Goal: Navigation & Orientation: Find specific page/section

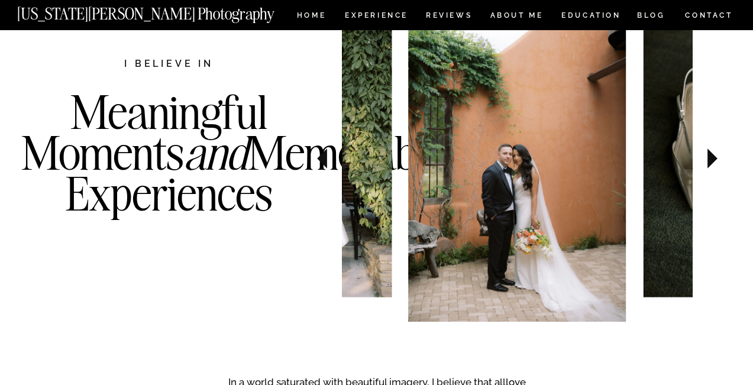
scroll to position [581, 0]
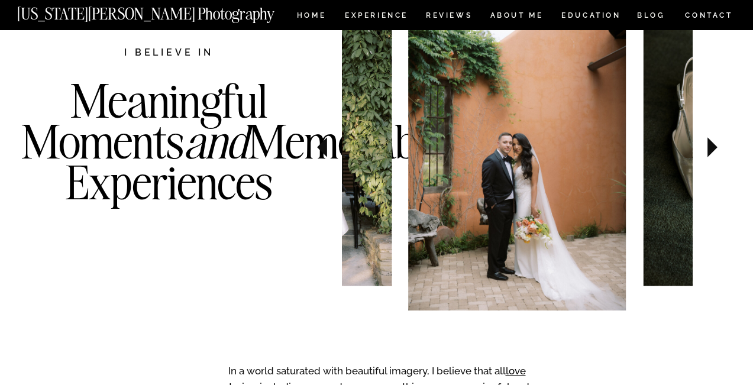
click at [712, 144] on icon at bounding box center [712, 147] width 10 height 20
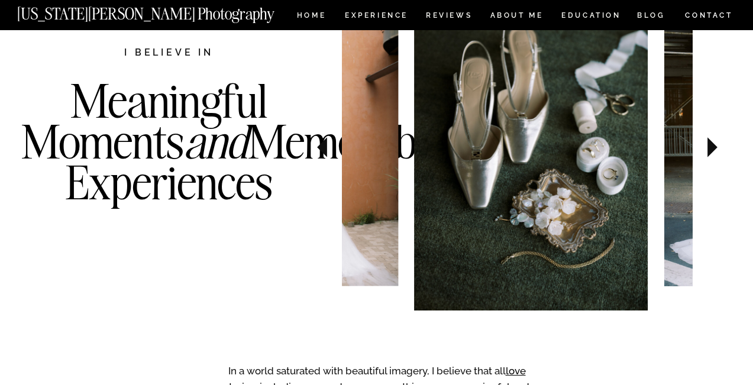
scroll to position [556, 0]
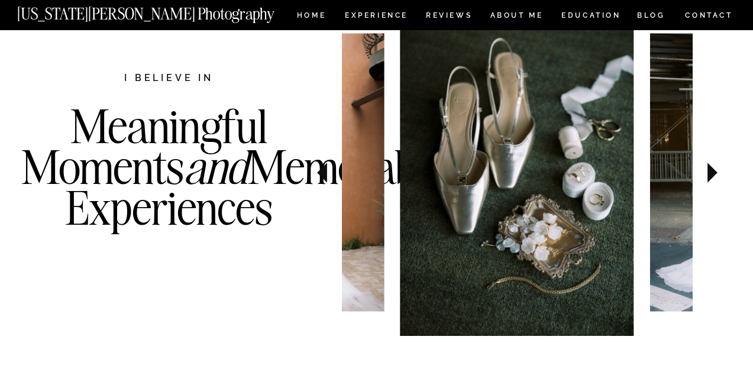
click at [712, 168] on icon at bounding box center [712, 172] width 40 height 41
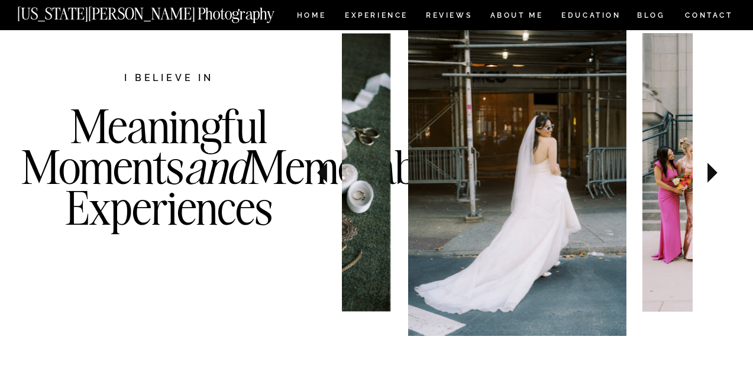
click at [712, 168] on icon at bounding box center [712, 172] width 40 height 41
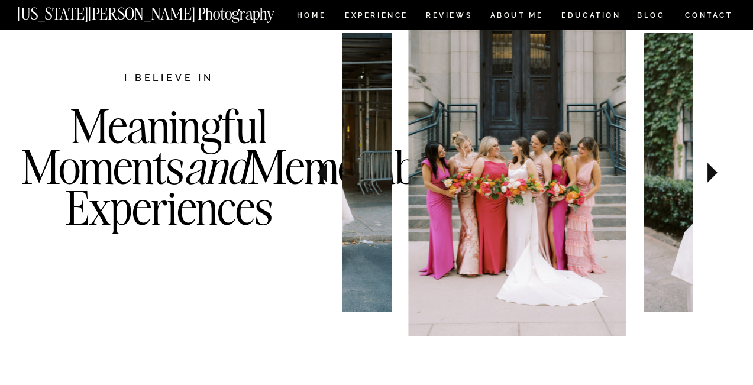
click at [716, 158] on icon at bounding box center [712, 172] width 40 height 41
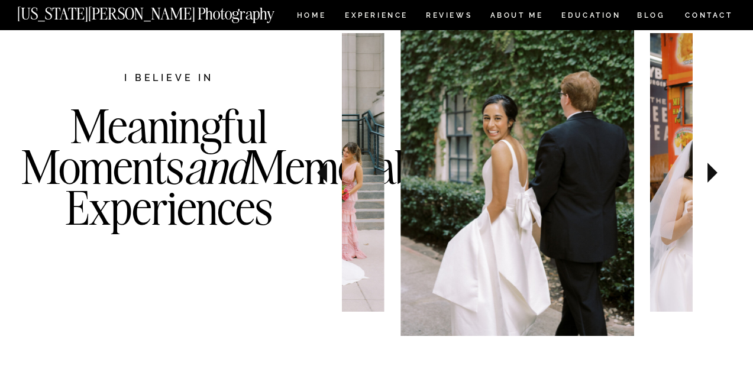
click at [717, 160] on icon at bounding box center [712, 172] width 40 height 41
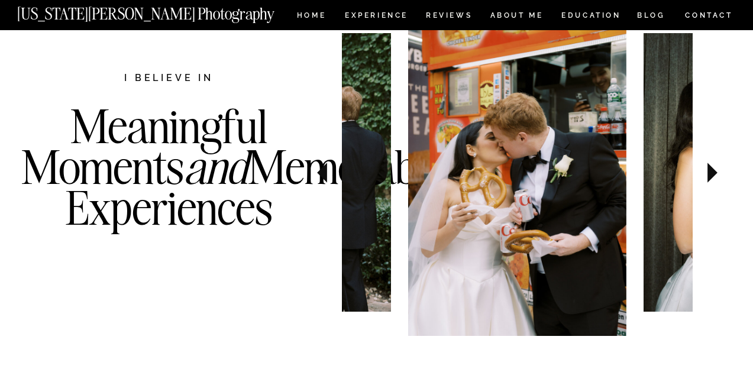
click at [719, 161] on icon at bounding box center [712, 172] width 40 height 41
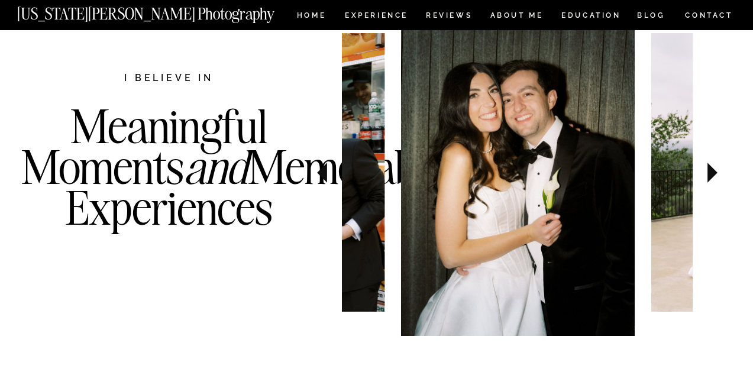
click at [720, 163] on icon at bounding box center [712, 172] width 40 height 41
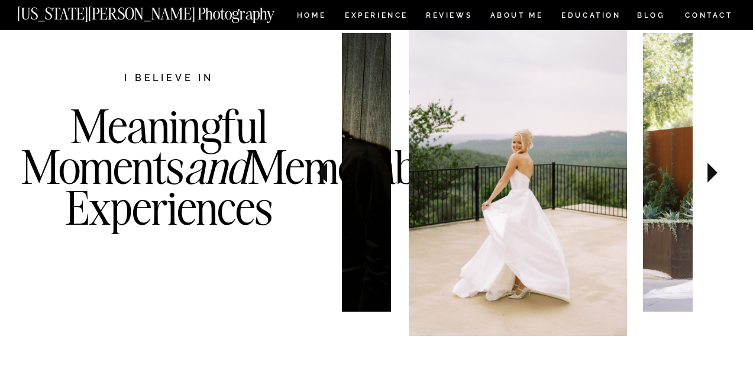
click at [721, 164] on icon at bounding box center [712, 172] width 40 height 41
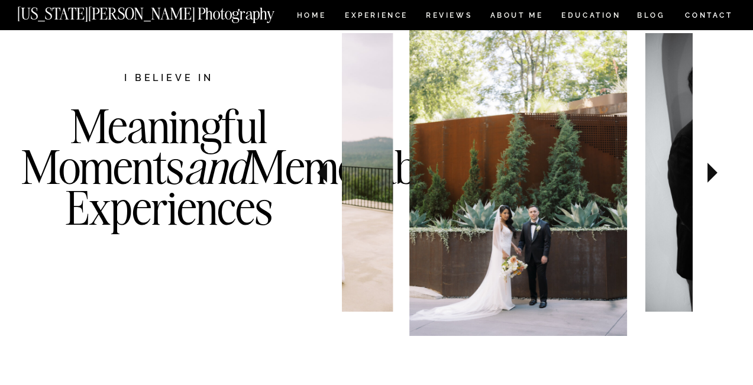
click at [722, 165] on icon at bounding box center [712, 172] width 40 height 41
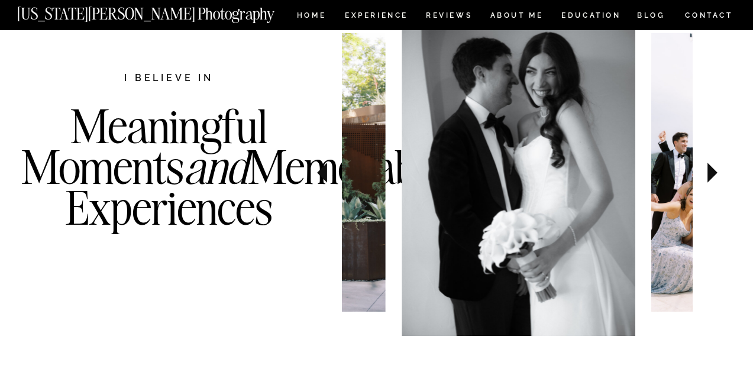
click at [723, 167] on icon at bounding box center [712, 172] width 40 height 41
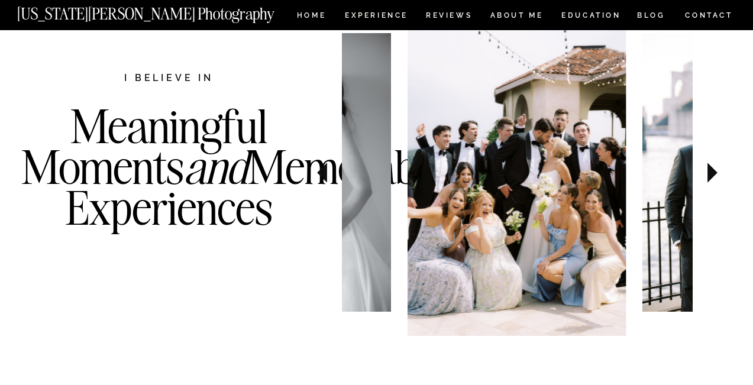
click at [723, 167] on icon at bounding box center [712, 172] width 40 height 41
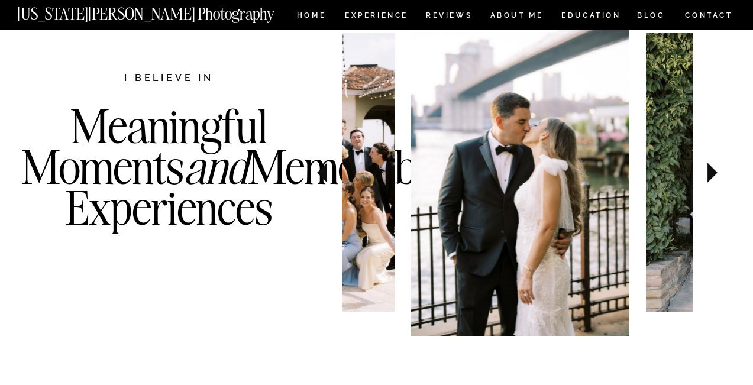
click at [723, 167] on icon at bounding box center [712, 172] width 40 height 41
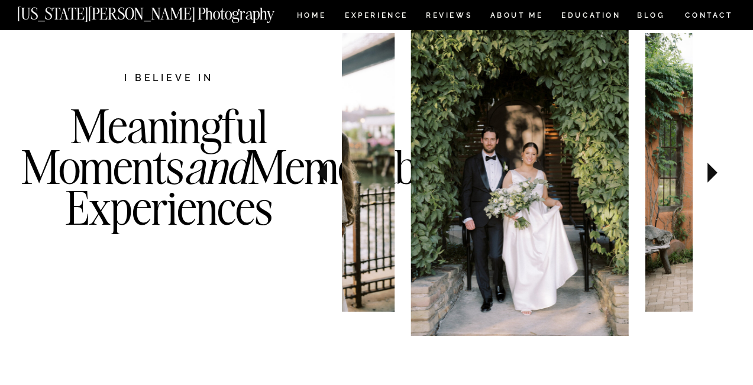
click at [723, 167] on icon at bounding box center [712, 172] width 40 height 41
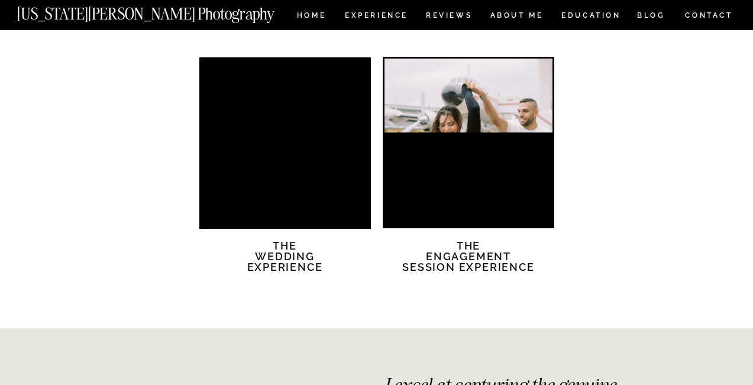
scroll to position [2489, 0]
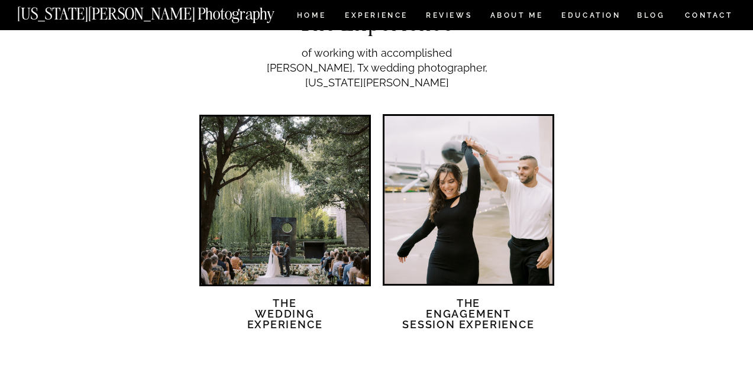
click at [224, 212] on div at bounding box center [285, 200] width 168 height 168
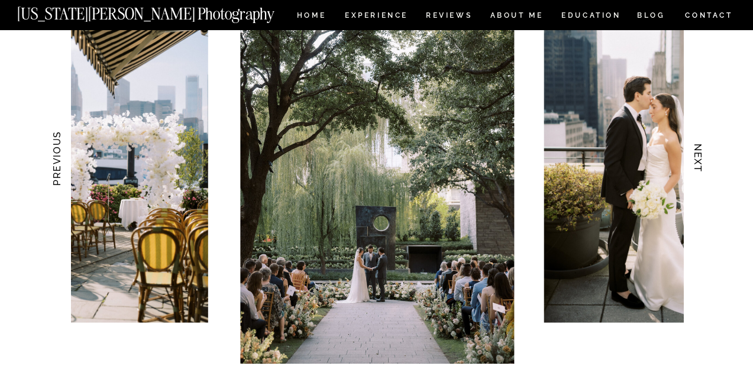
scroll to position [1212, 0]
click at [691, 155] on h3 "NEXT" at bounding box center [697, 158] width 12 height 74
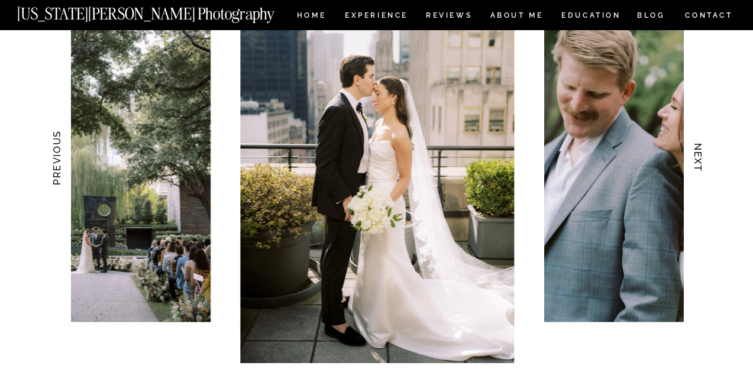
click at [691, 155] on h3 "NEXT" at bounding box center [697, 158] width 12 height 74
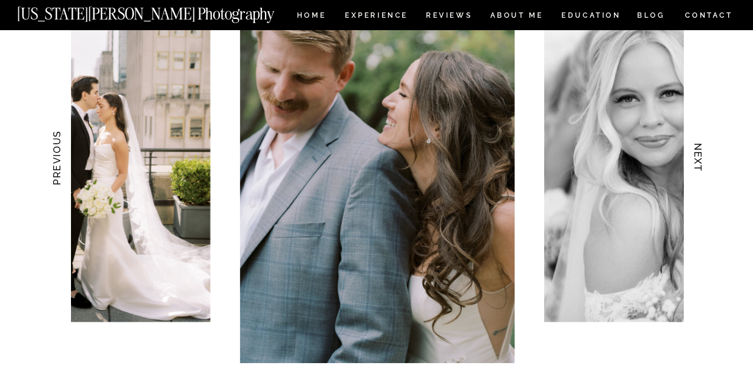
click at [692, 156] on h3 "NEXT" at bounding box center [697, 158] width 12 height 74
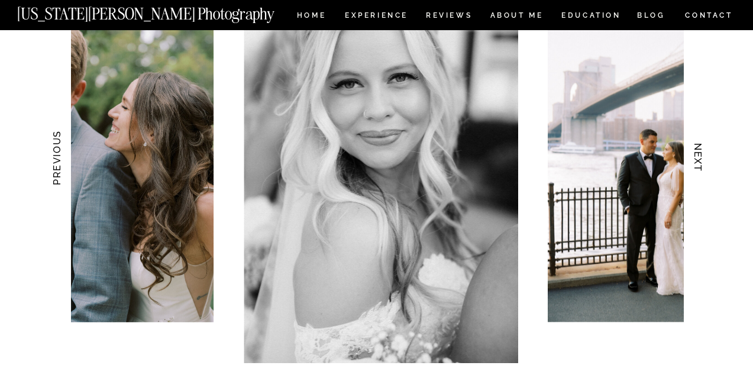
click at [692, 156] on h3 "NEXT" at bounding box center [697, 158] width 12 height 74
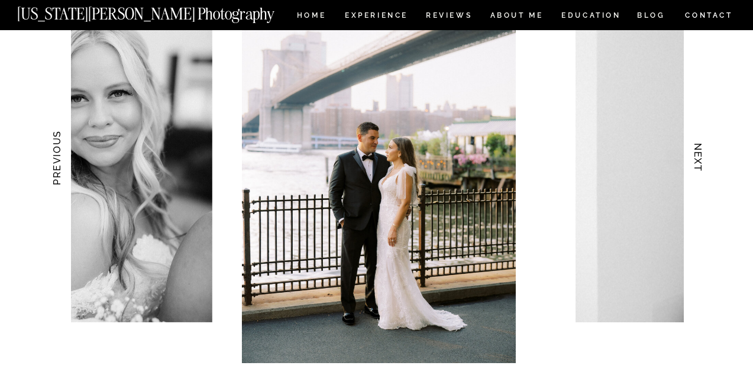
click at [692, 156] on h3 "NEXT" at bounding box center [697, 158] width 12 height 74
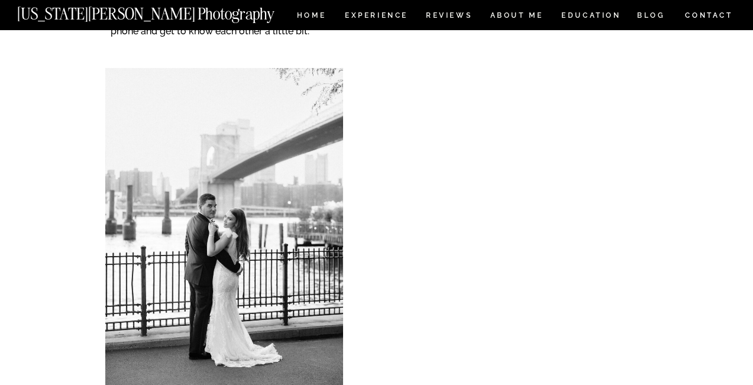
scroll to position [4978, 0]
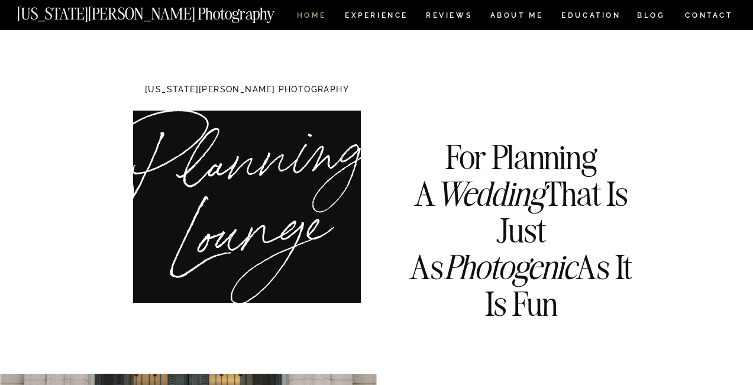
click at [315, 17] on nav "HOME" at bounding box center [311, 17] width 34 height 10
